Goal: Task Accomplishment & Management: Manage account settings

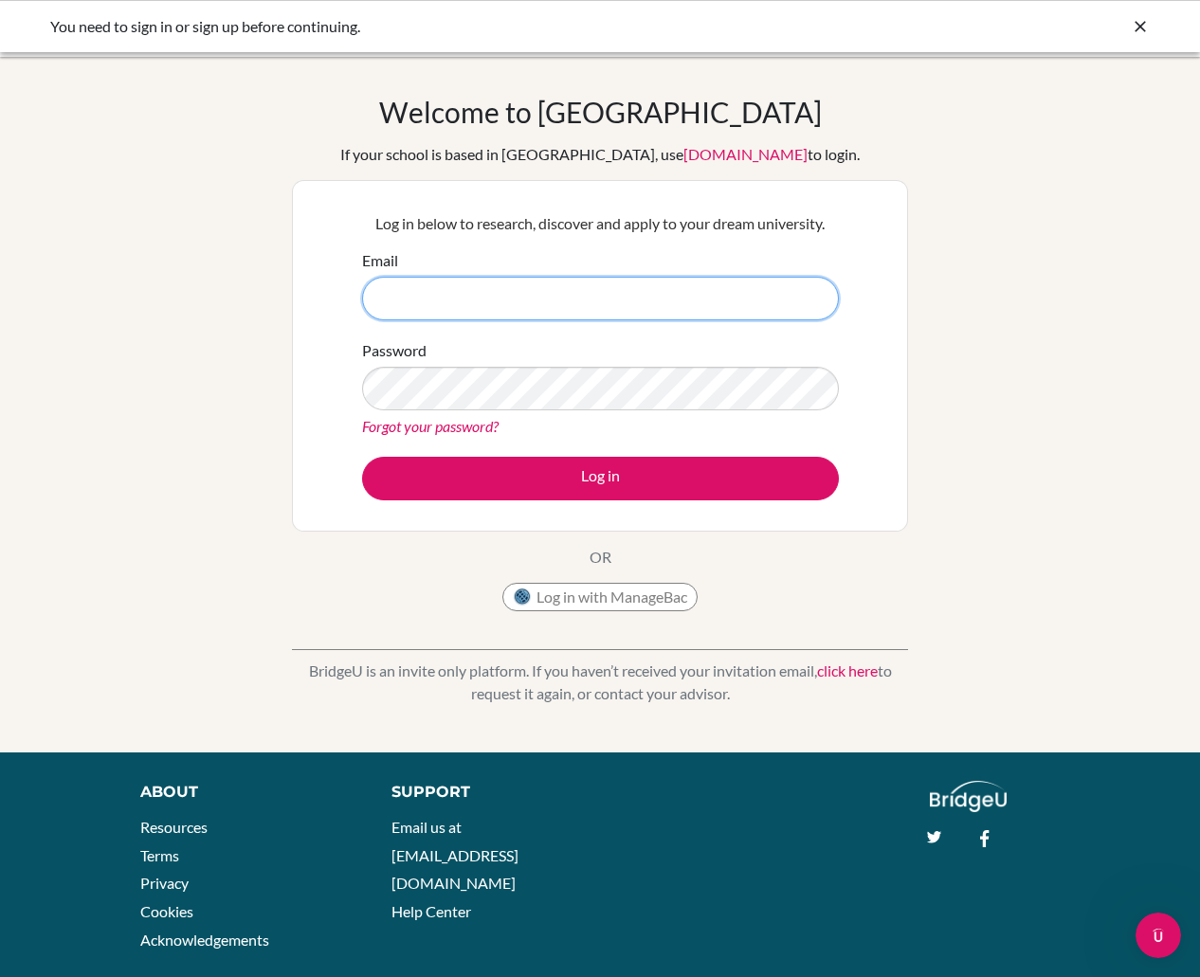
type input "[EMAIL_ADDRESS][DOMAIN_NAME]"
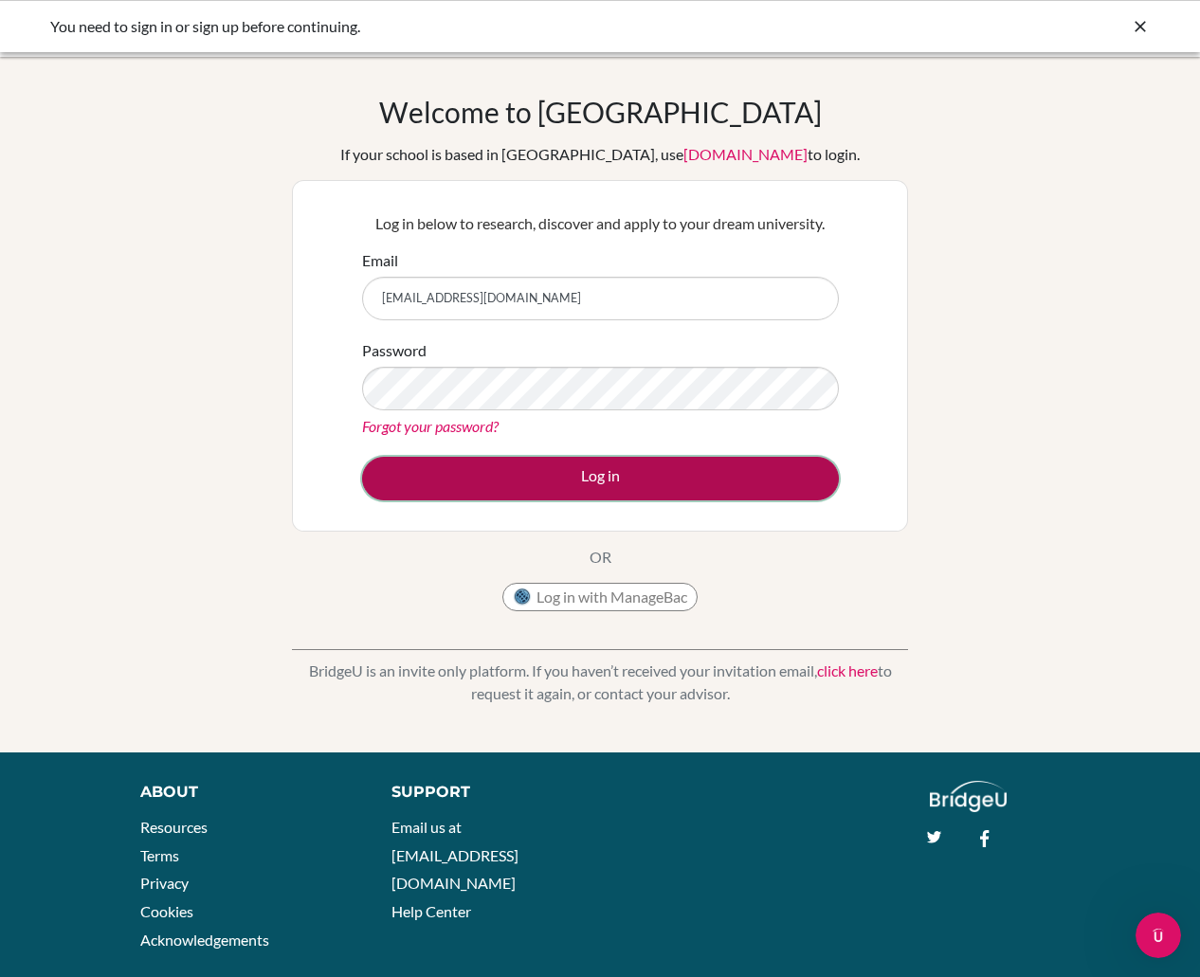
click at [572, 474] on button "Log in" at bounding box center [600, 479] width 477 height 44
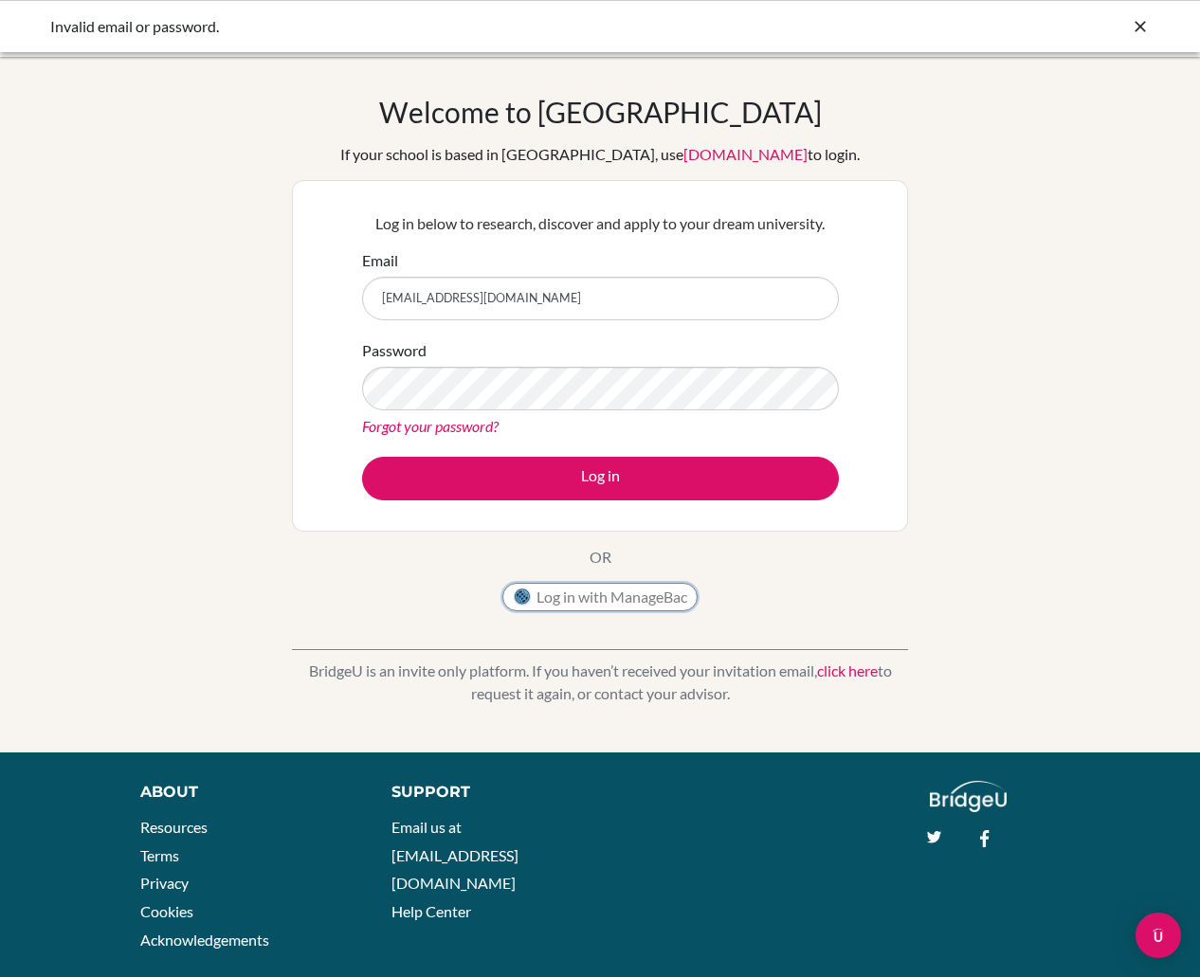
click at [552, 596] on button "Log in with ManageBac" at bounding box center [599, 597] width 195 height 28
click at [362, 457] on button "Log in" at bounding box center [600, 479] width 477 height 44
click at [449, 525] on div "Log in below to research, discover and apply to your dream university. Email di…" at bounding box center [600, 356] width 616 height 352
click at [426, 438] on form "Email diab210054@diabstudents.com Password Forgot your password? Log in" at bounding box center [600, 374] width 477 height 251
click at [426, 428] on link "Forgot your password?" at bounding box center [430, 426] width 136 height 18
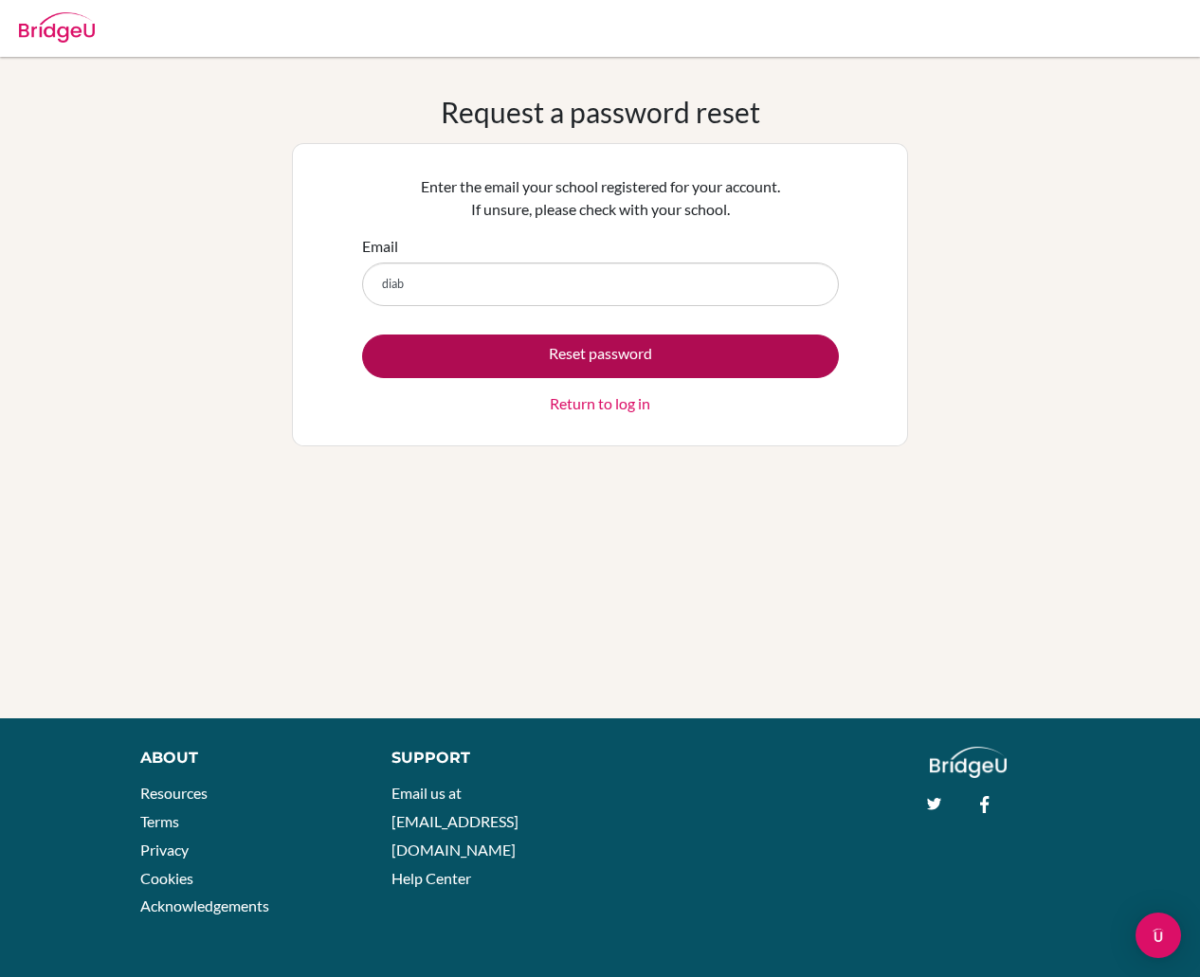
type input "[EMAIL_ADDRESS][DOMAIN_NAME]"
click at [439, 359] on button "Reset password" at bounding box center [600, 357] width 477 height 44
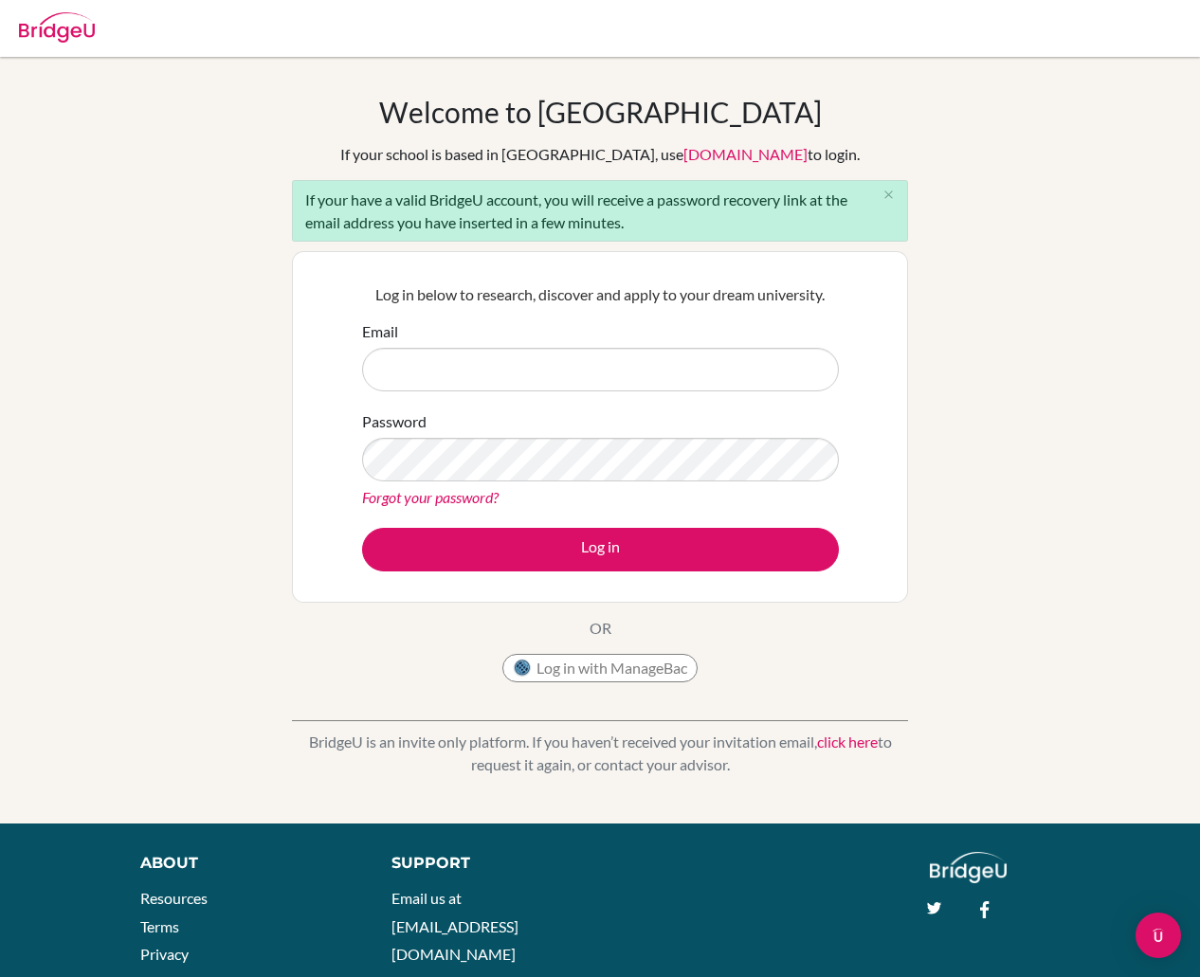
click at [315, 385] on div "Log in below to research, discover and apply to your dream university. Email Pa…" at bounding box center [600, 427] width 616 height 352
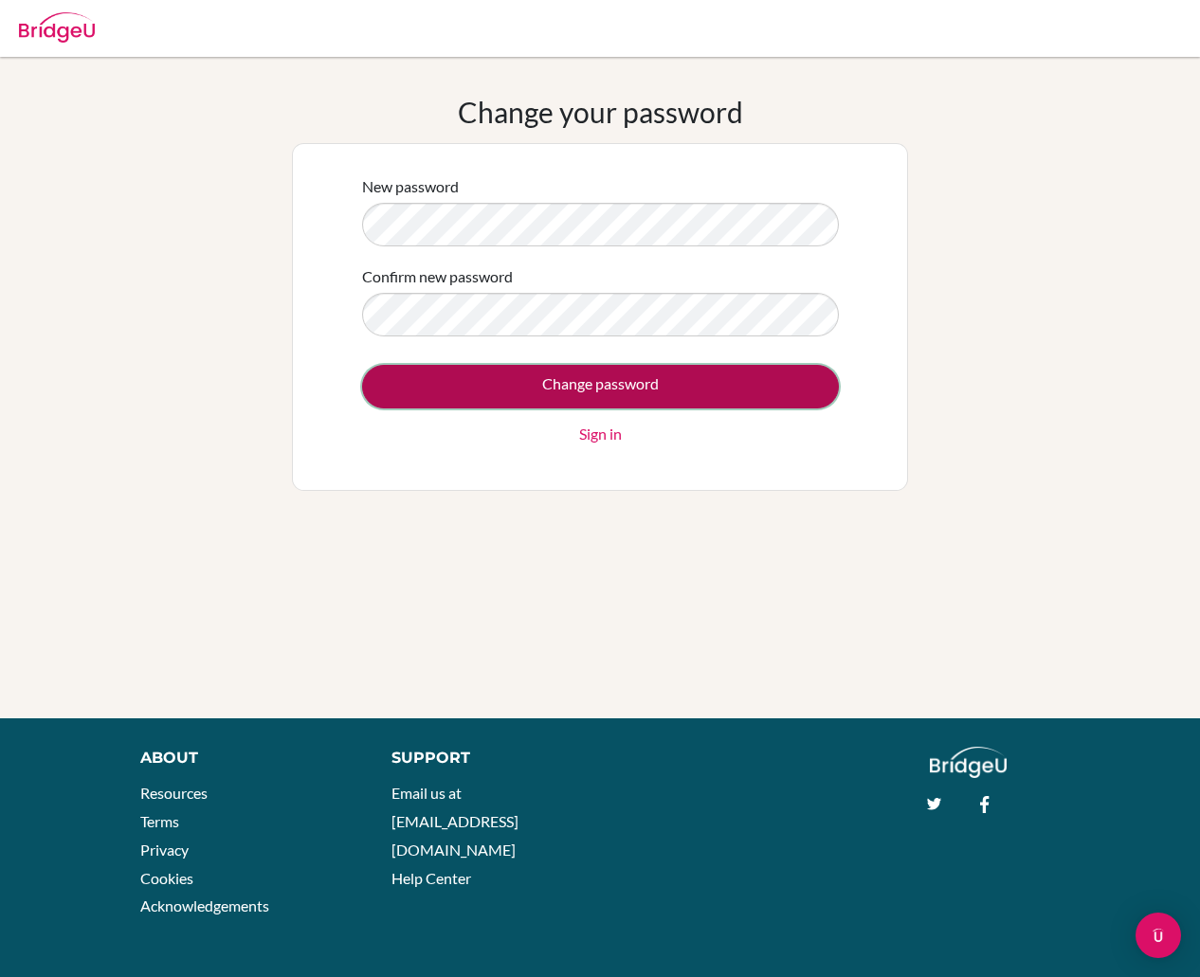
click at [408, 400] on input "Change password" at bounding box center [600, 387] width 477 height 44
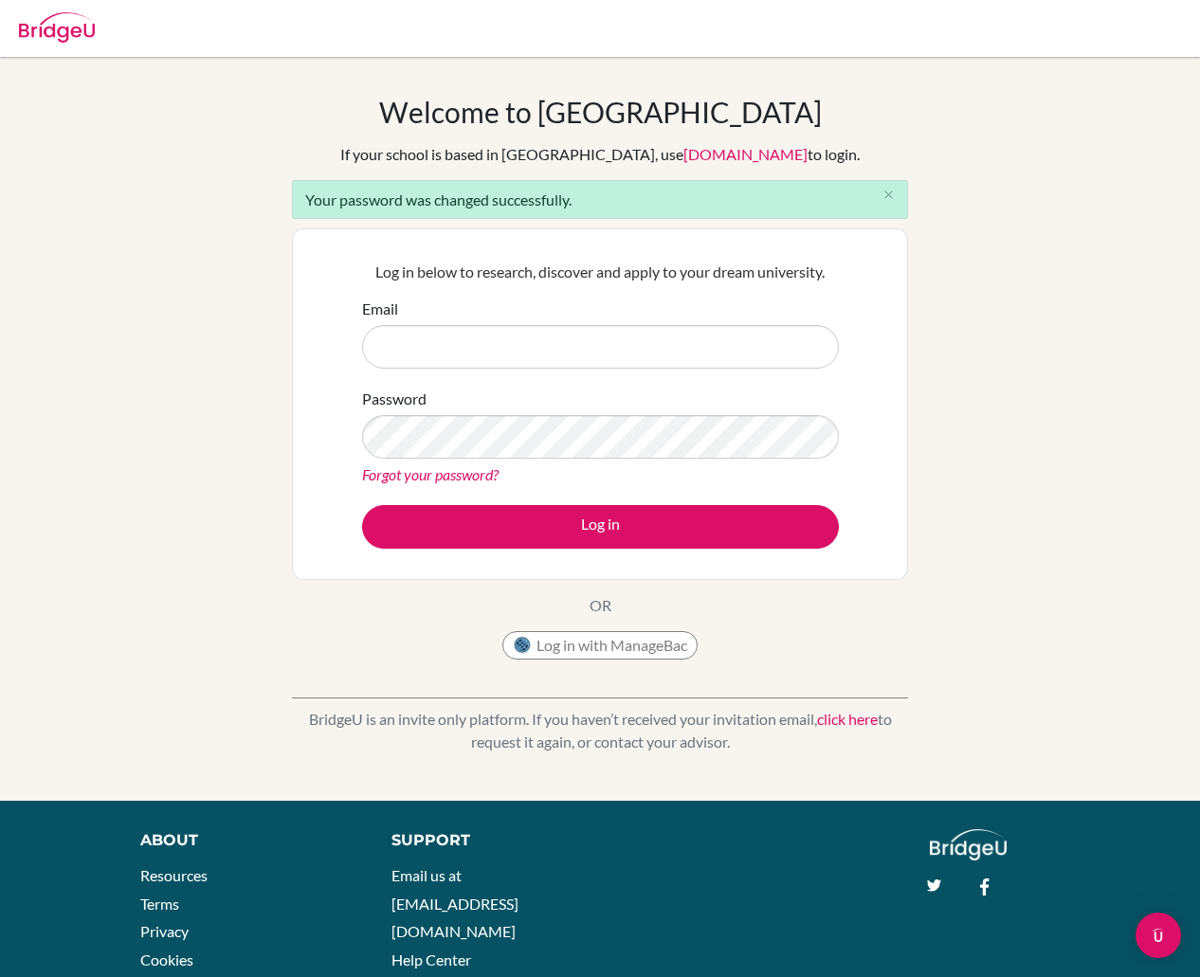
type input "[EMAIL_ADDRESS][DOMAIN_NAME]"
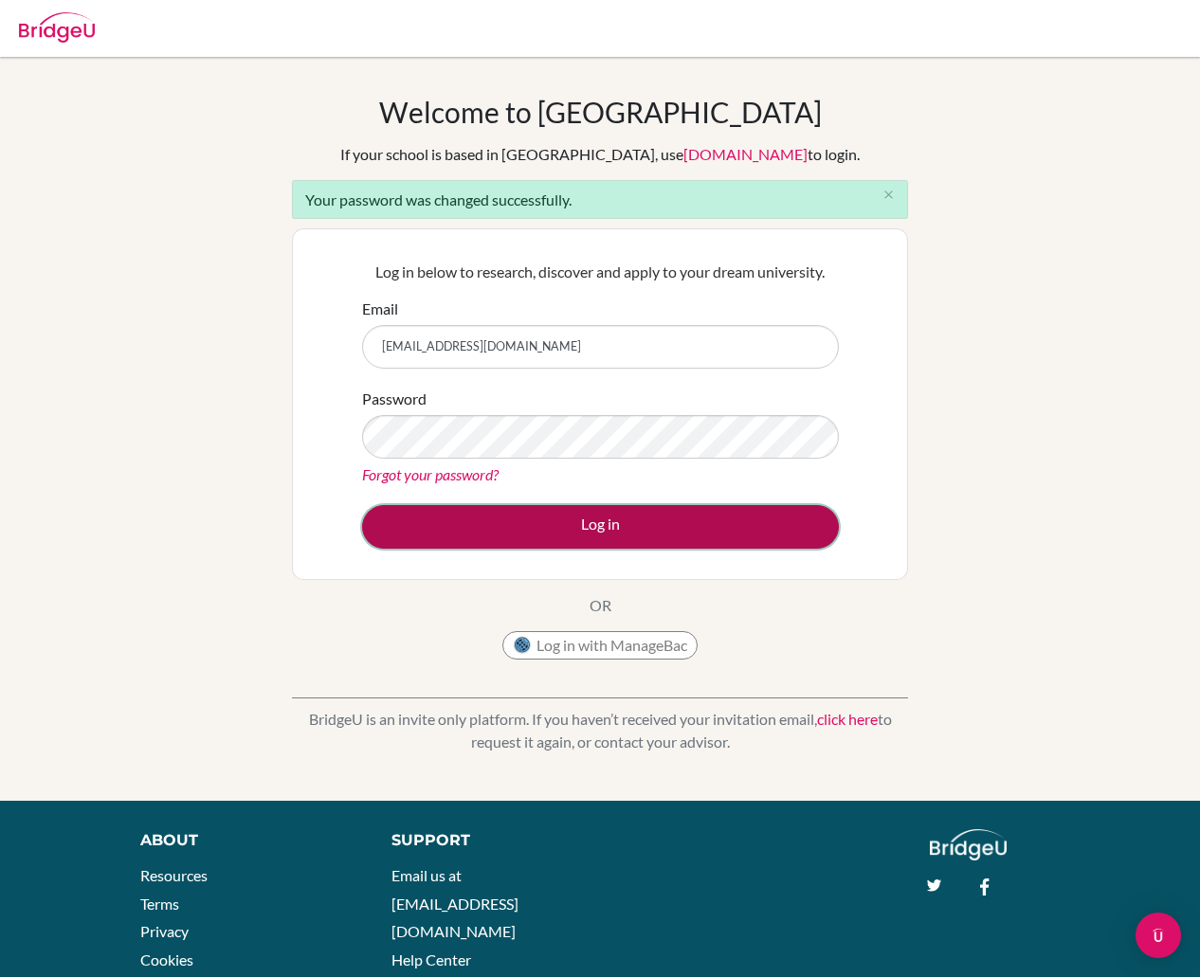
click at [407, 531] on button "Log in" at bounding box center [600, 527] width 477 height 44
